Goal: Task Accomplishment & Management: Complete application form

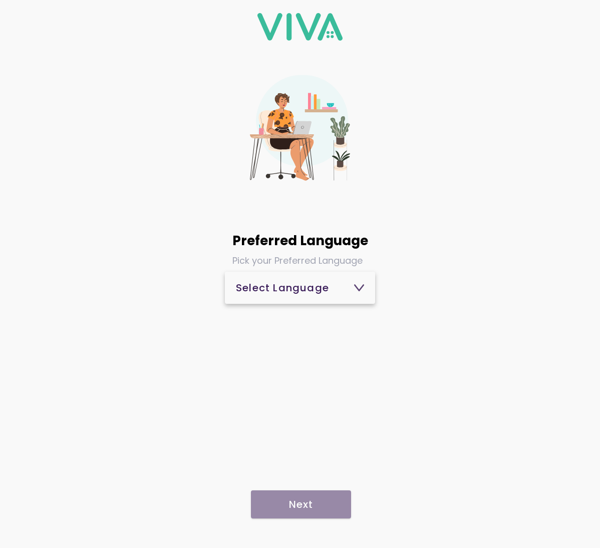
click at [318, 293] on div "Select Language" at bounding box center [300, 288] width 128 height 10
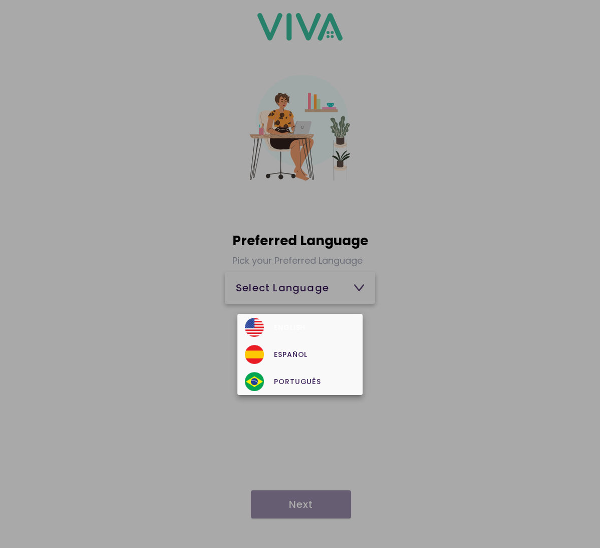
click at [306, 326] on div "English" at bounding box center [300, 327] width 110 height 19
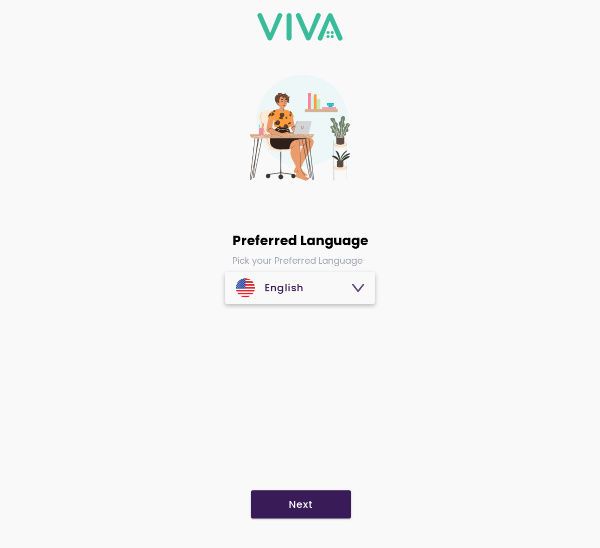
click at [315, 505] on span "Next" at bounding box center [301, 504] width 80 height 10
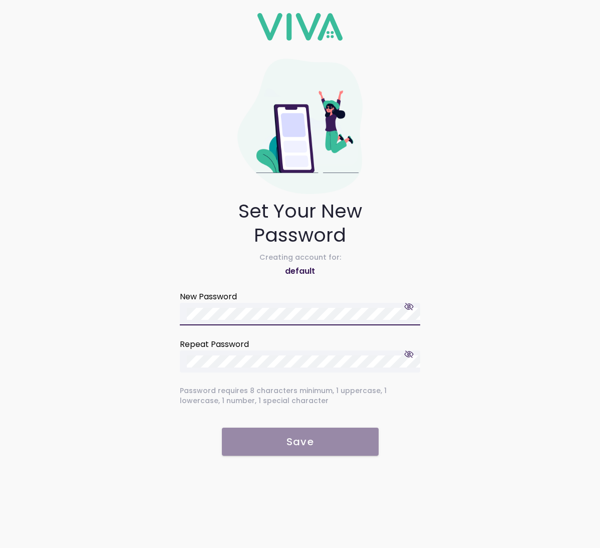
click at [403, 304] on button "button" at bounding box center [409, 306] width 25 height 18
click at [408, 350] on span "button" at bounding box center [410, 354] width 10 height 10
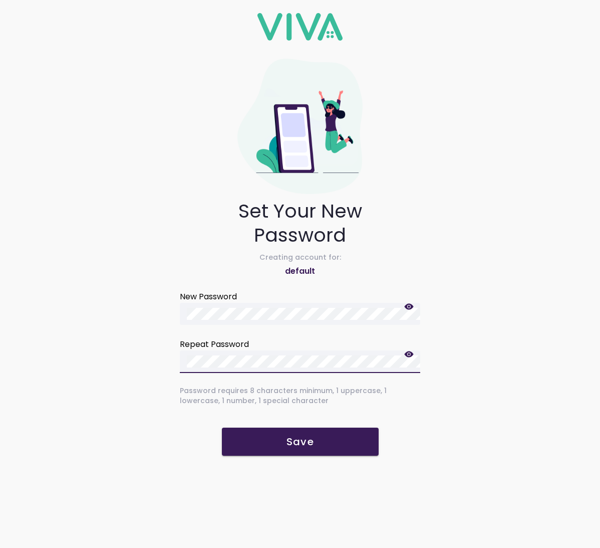
click at [250, 443] on span "Save" at bounding box center [300, 442] width 137 height 10
